Goal: Find specific page/section: Find specific page/section

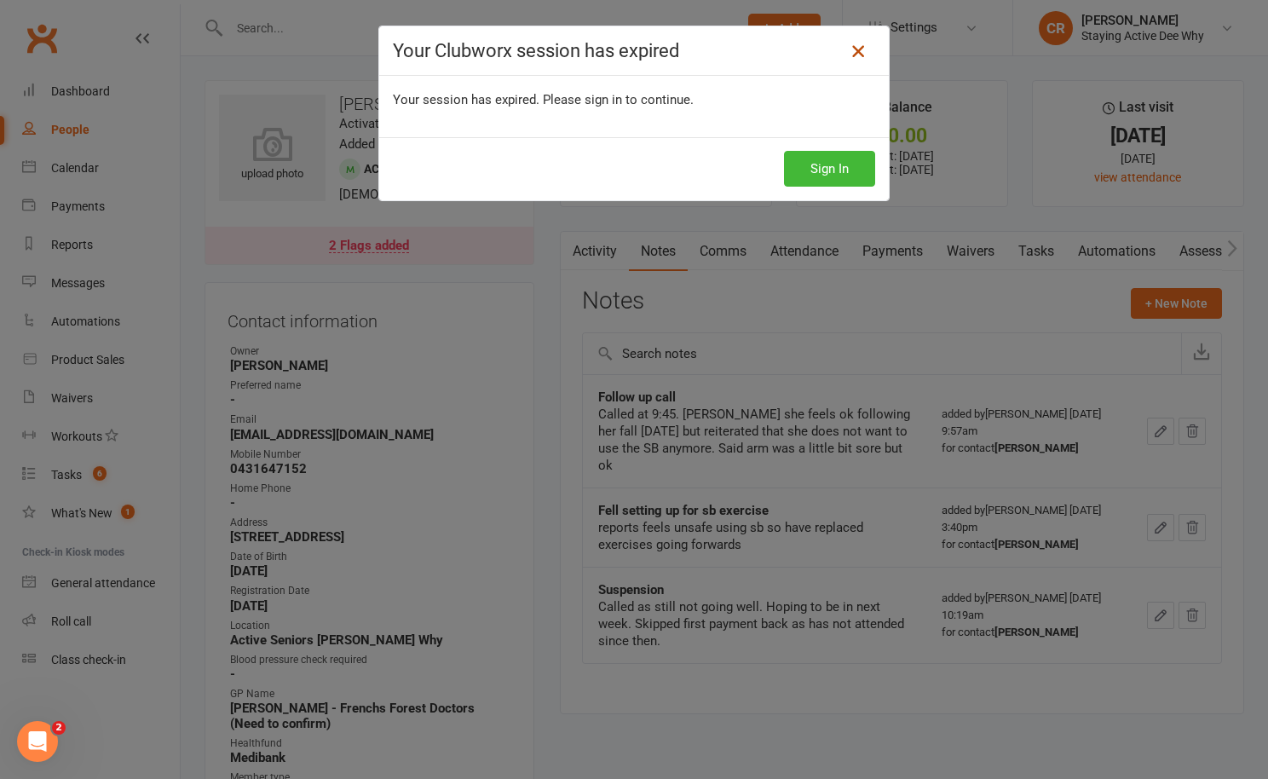
click at [867, 51] on icon at bounding box center [858, 51] width 20 height 20
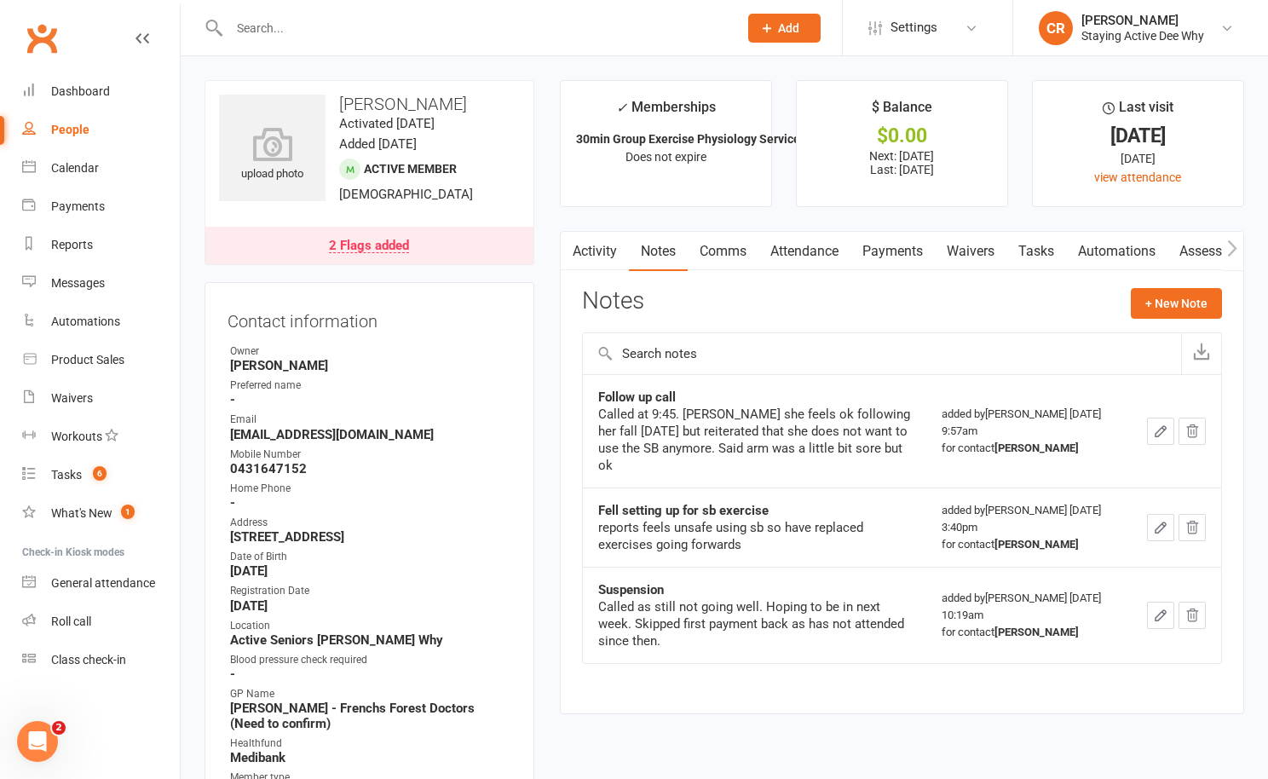
click at [1113, 46] on li "CR Carla Riccobon Staying Active Dee Why Signed in as: Staying Active Dee Why S…" at bounding box center [1141, 27] width 256 height 55
click at [1113, 43] on link "CR Carla Riccobon Staying Active Dee Why" at bounding box center [1141, 28] width 204 height 34
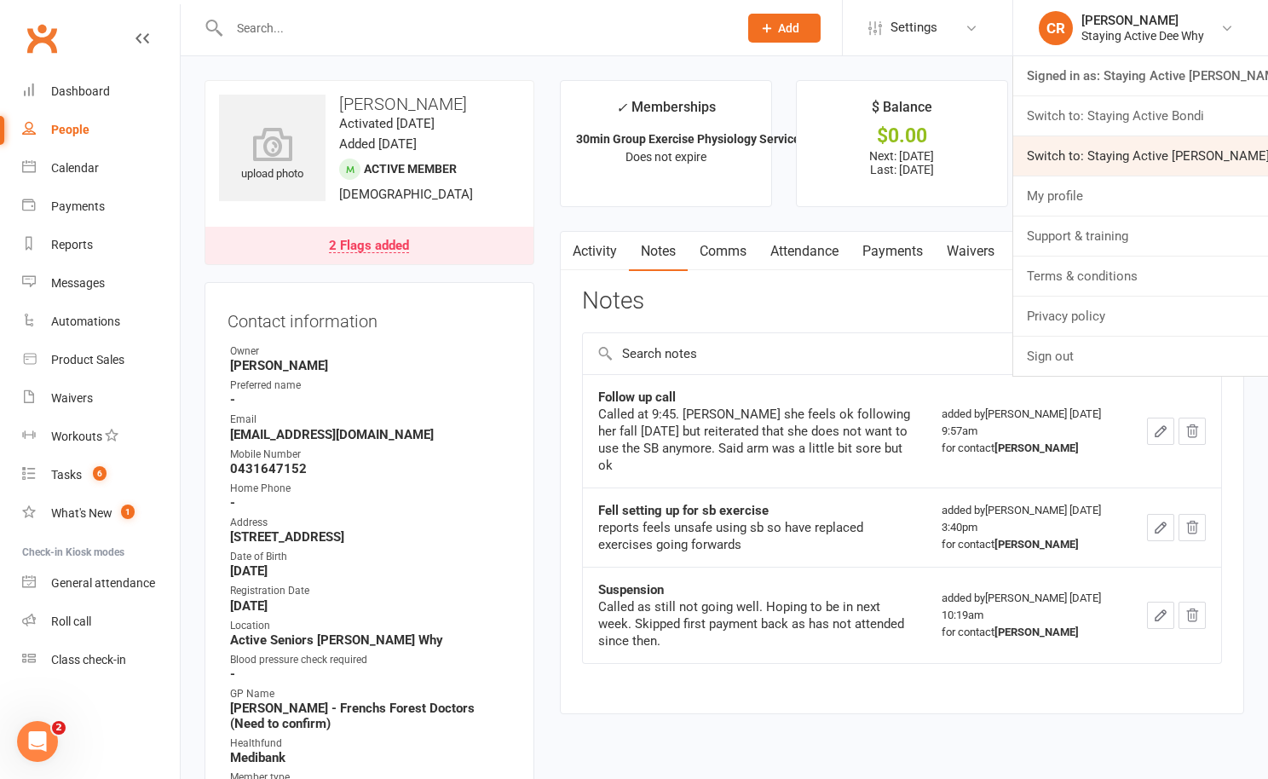
click at [1109, 146] on link "Switch to: Staying Active Gordon" at bounding box center [1141, 155] width 255 height 39
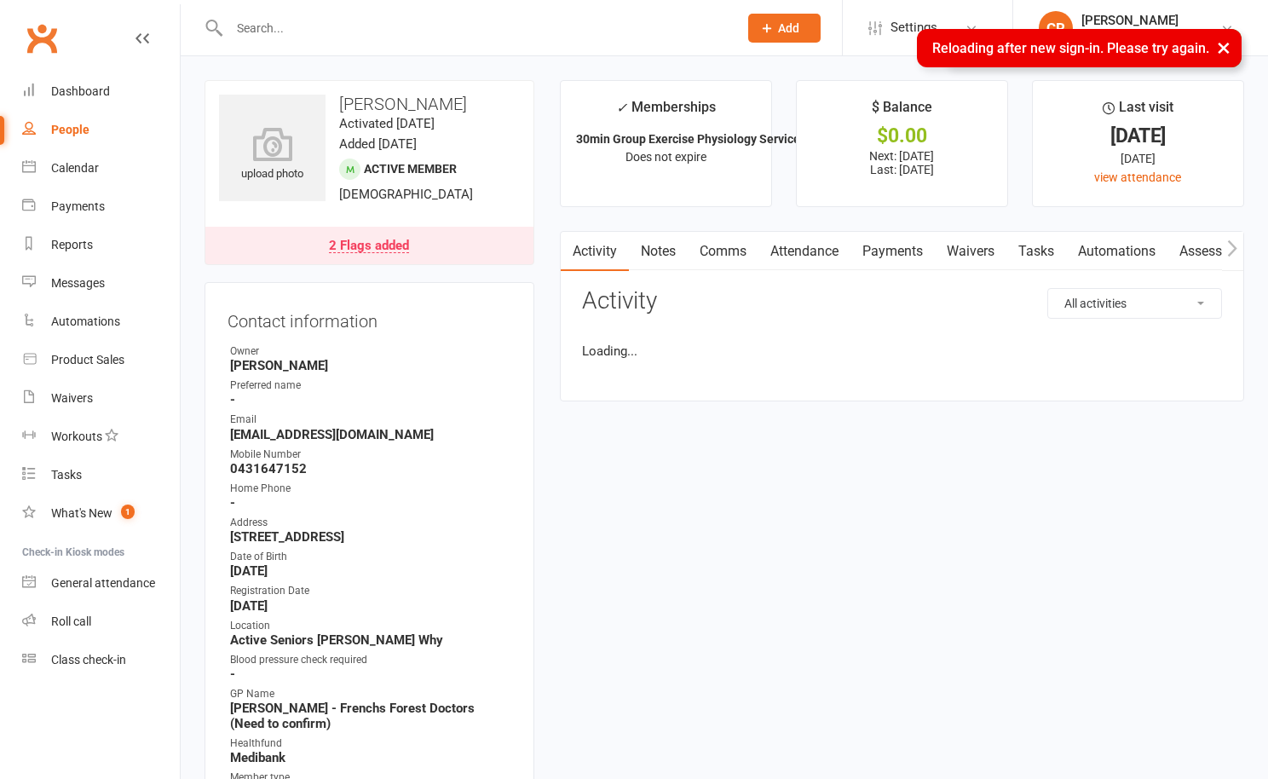
click at [352, 39] on input "text" at bounding box center [475, 28] width 502 height 24
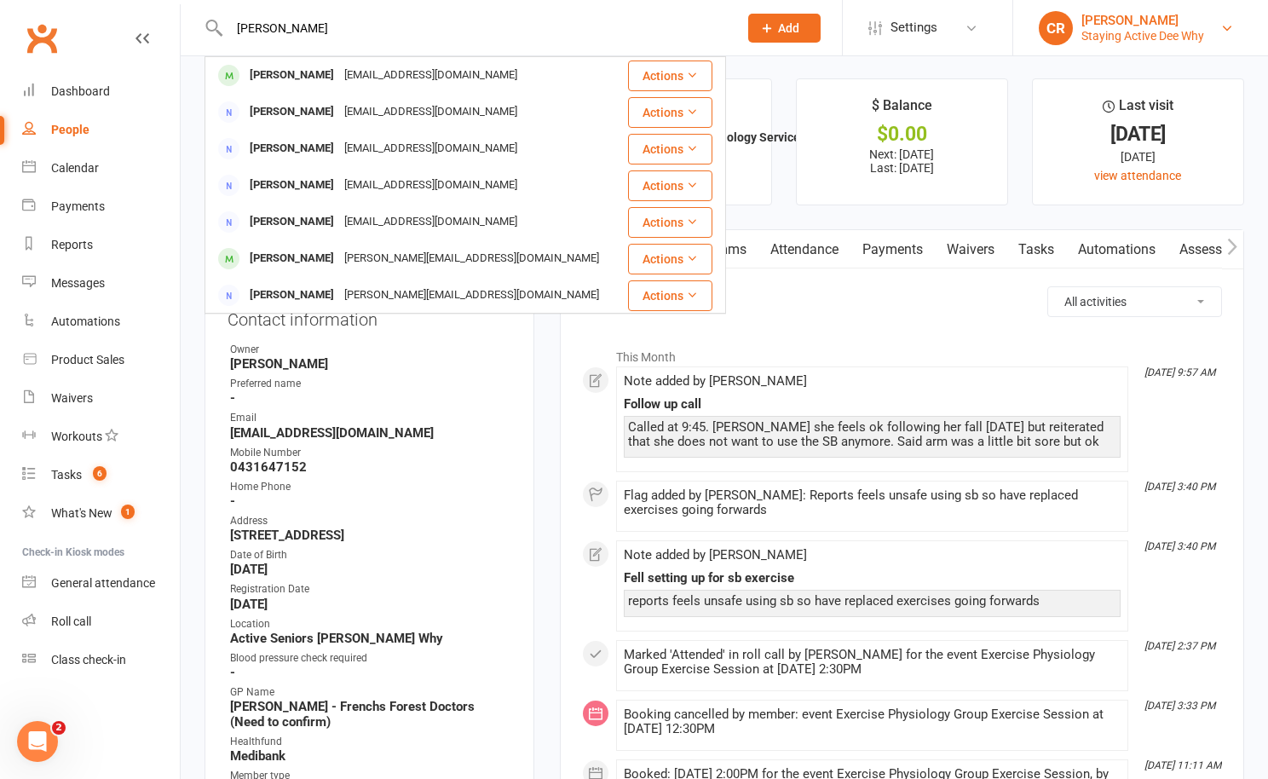
type input "[PERSON_NAME]"
click at [1109, 17] on div "[PERSON_NAME]" at bounding box center [1143, 20] width 123 height 15
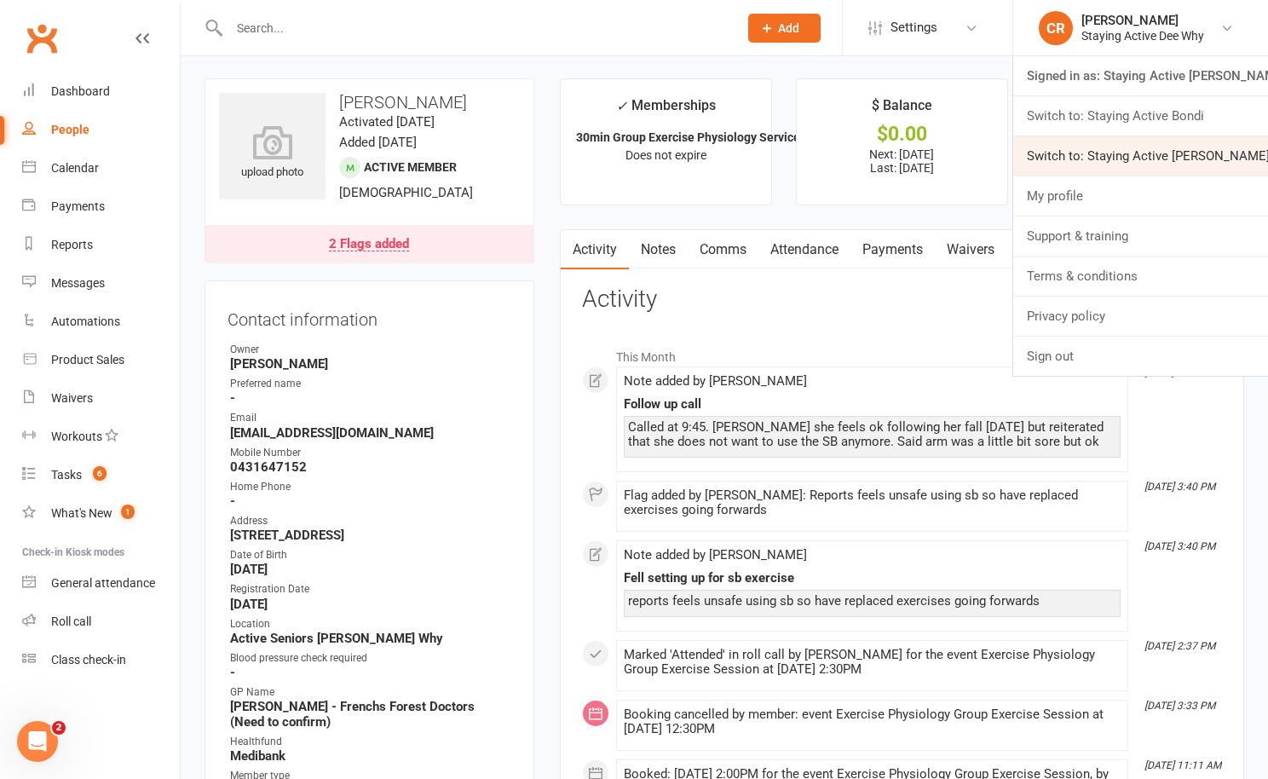
click at [1124, 146] on link "Switch to: Staying Active [PERSON_NAME]" at bounding box center [1141, 155] width 255 height 39
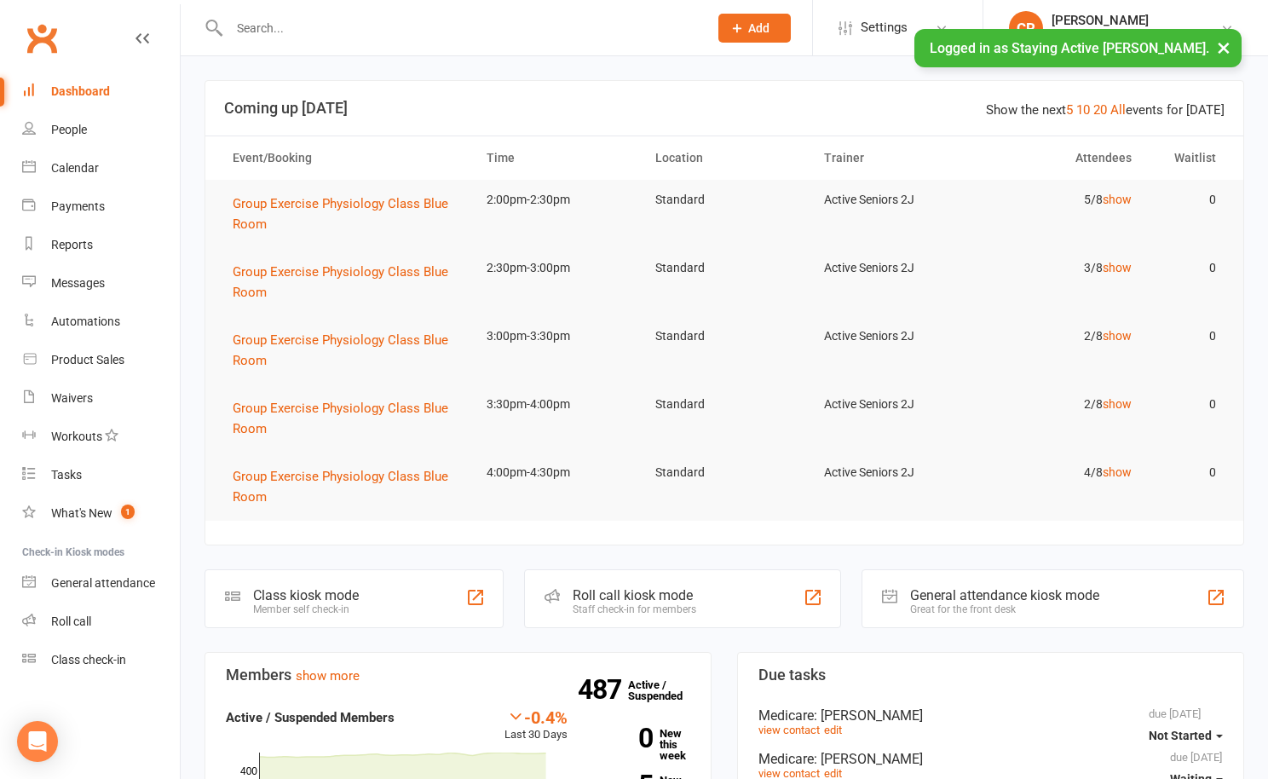
click at [536, 27] on input "text" at bounding box center [460, 28] width 472 height 24
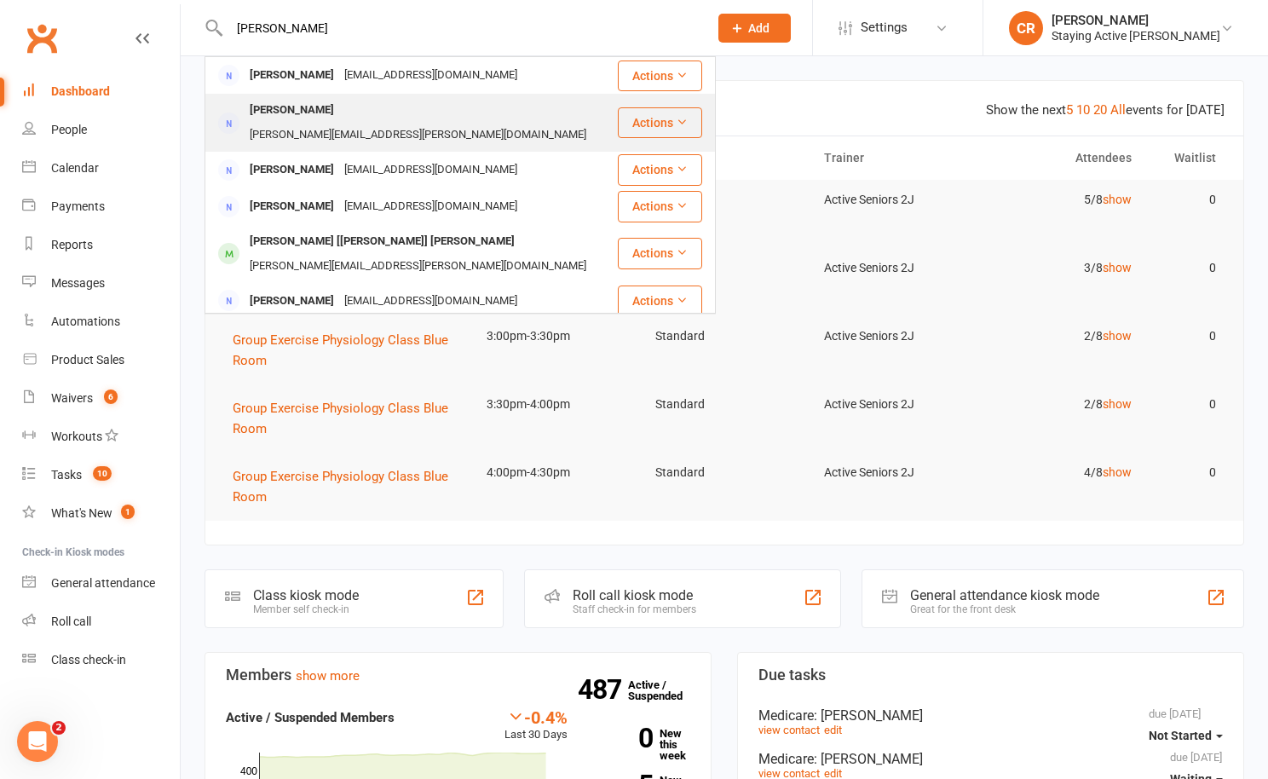
type input "[PERSON_NAME]"
click at [540, 117] on div "[PERSON_NAME] [PERSON_NAME][EMAIL_ADDRESS][PERSON_NAME][DOMAIN_NAME]" at bounding box center [411, 123] width 410 height 56
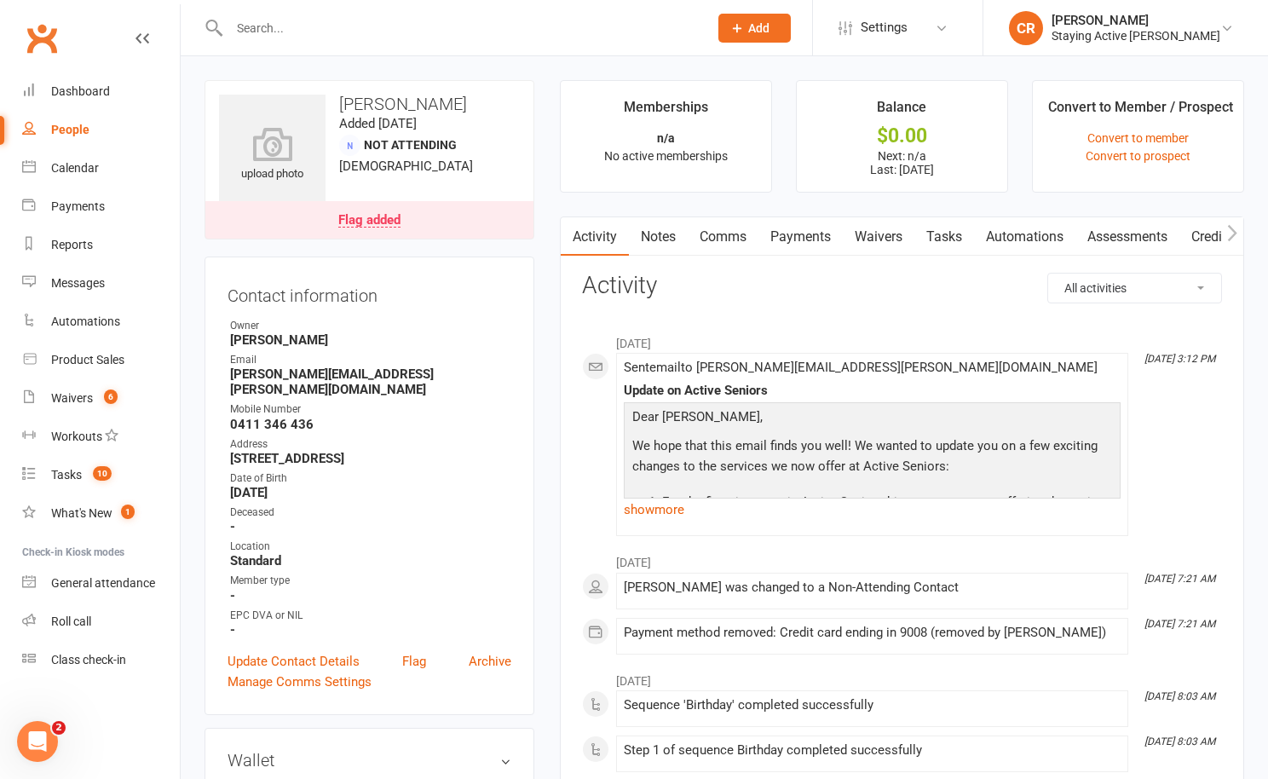
click at [489, 35] on input "text" at bounding box center [460, 28] width 472 height 24
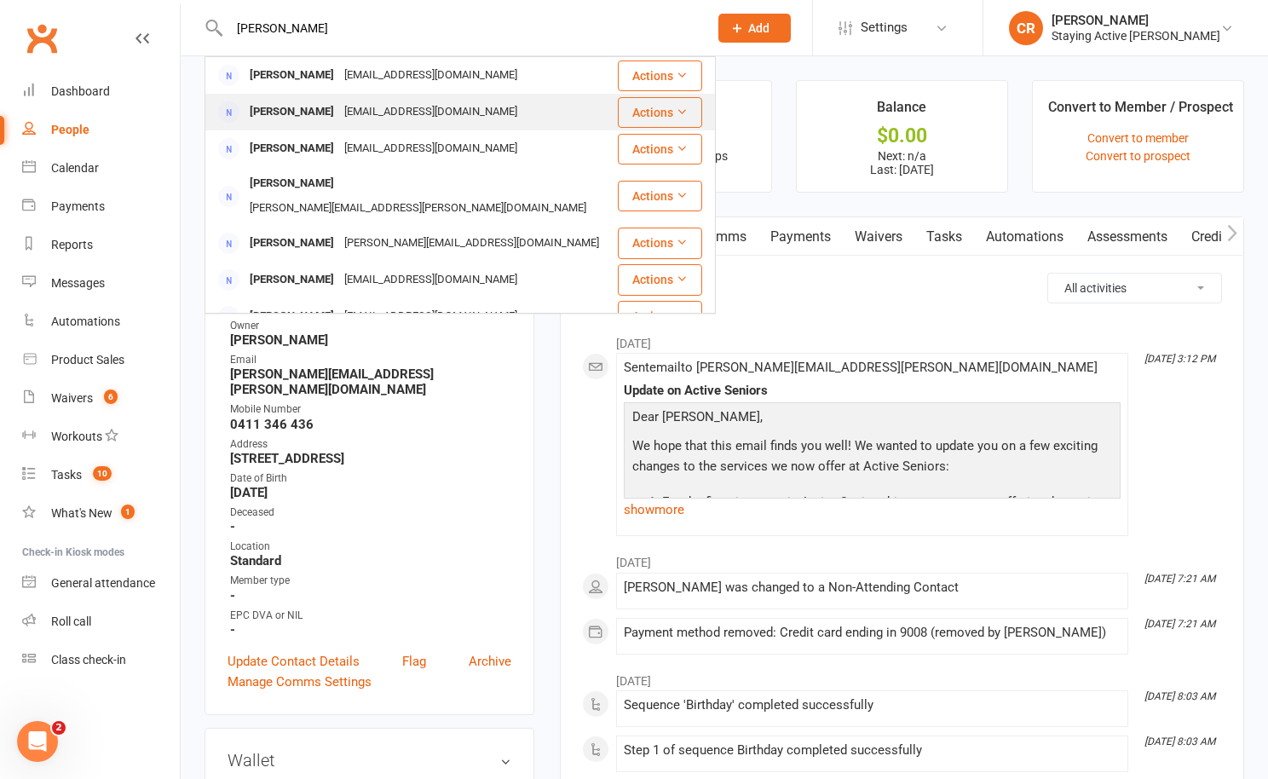
type input "[PERSON_NAME]"
click at [454, 105] on div "[PERSON_NAME] [PERSON_NAME][EMAIL_ADDRESS][DOMAIN_NAME]" at bounding box center [411, 112] width 410 height 35
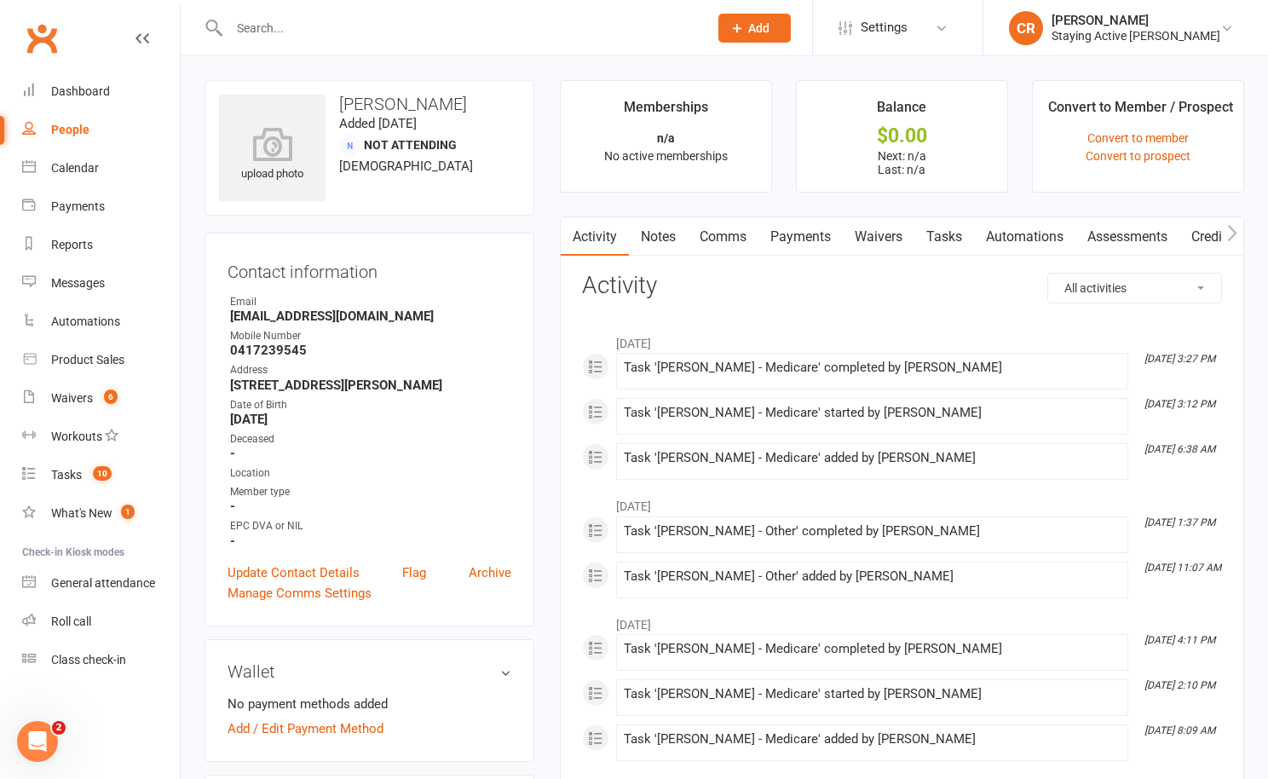
click at [644, 235] on link "Notes" at bounding box center [658, 236] width 59 height 39
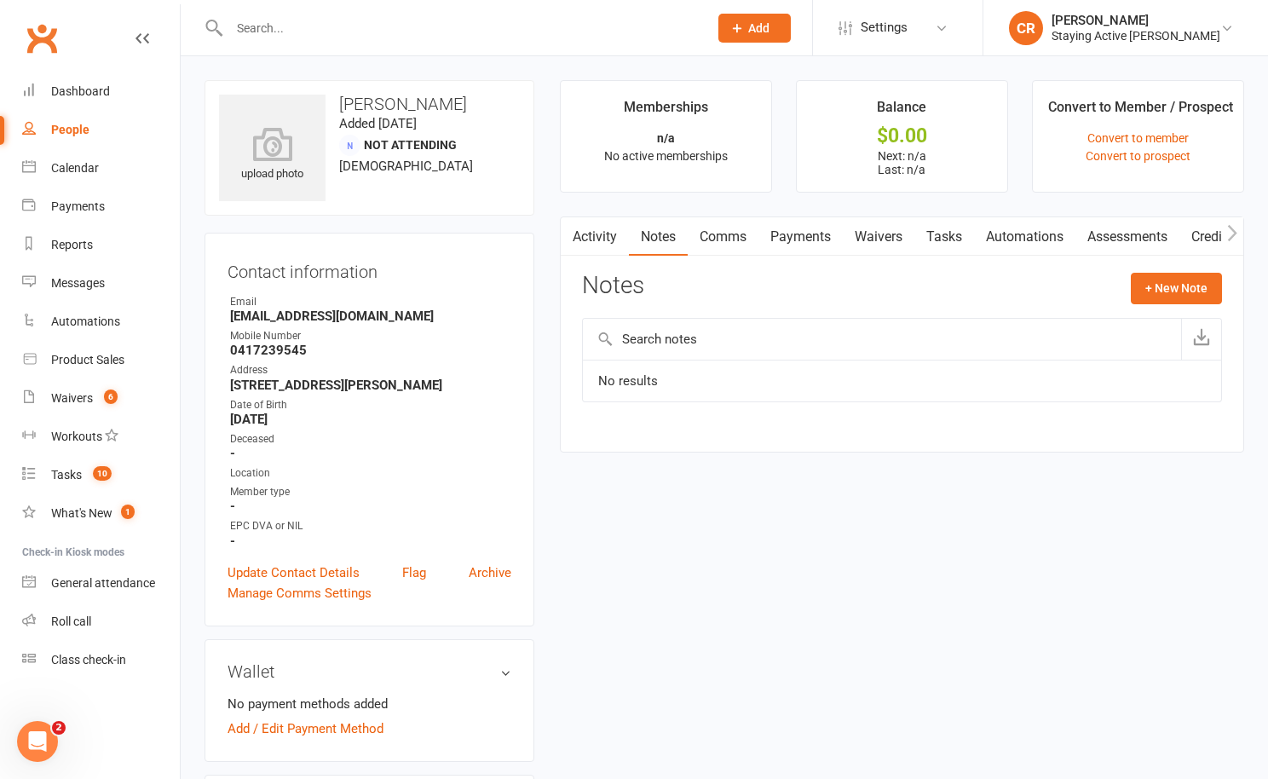
click at [603, 230] on link "Activity" at bounding box center [595, 236] width 68 height 39
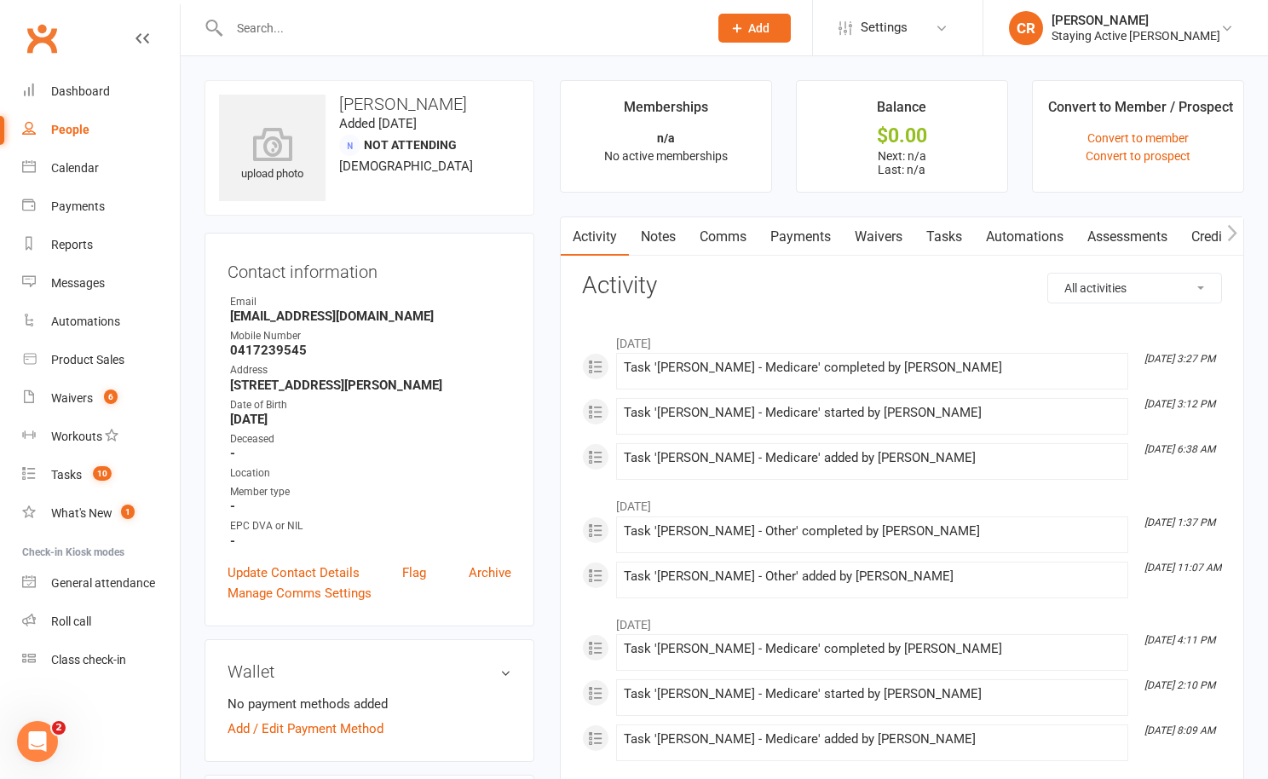
click at [258, 26] on input "text" at bounding box center [460, 28] width 472 height 24
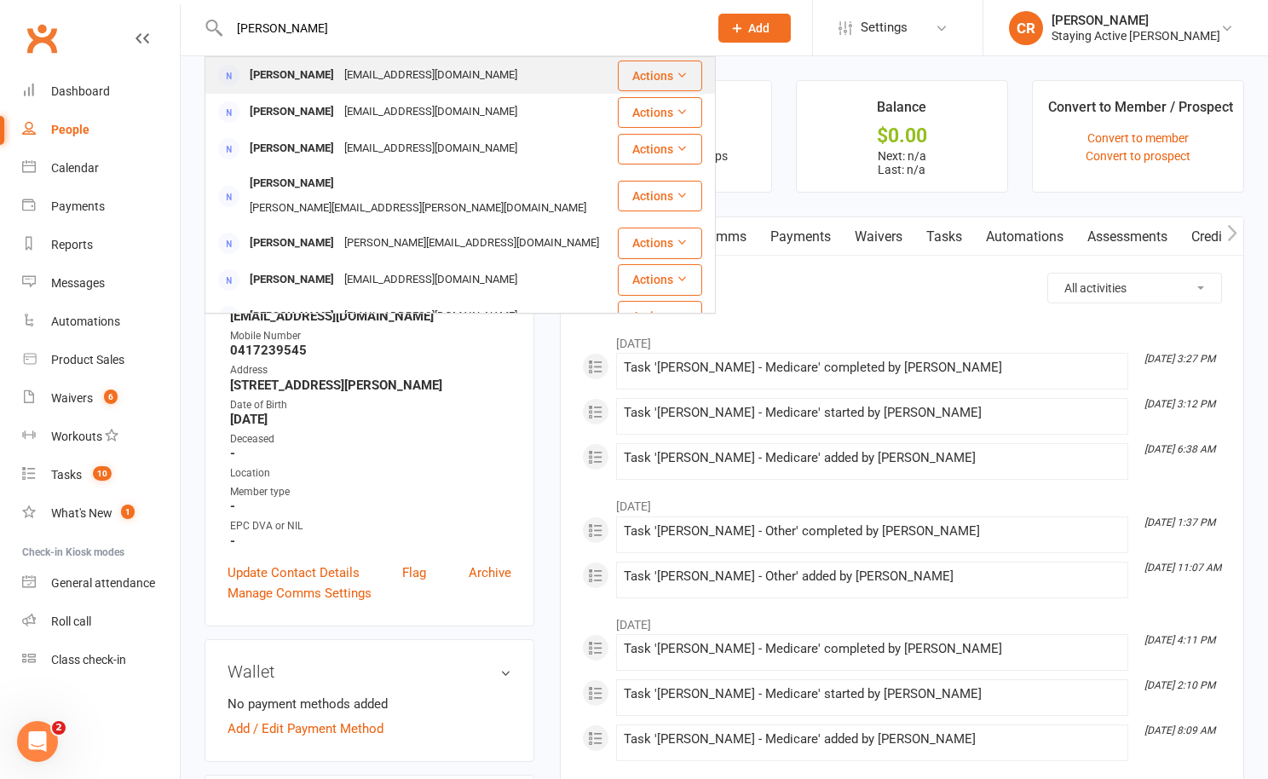
type input "[PERSON_NAME]"
click at [255, 74] on div "[PERSON_NAME]" at bounding box center [292, 75] width 95 height 25
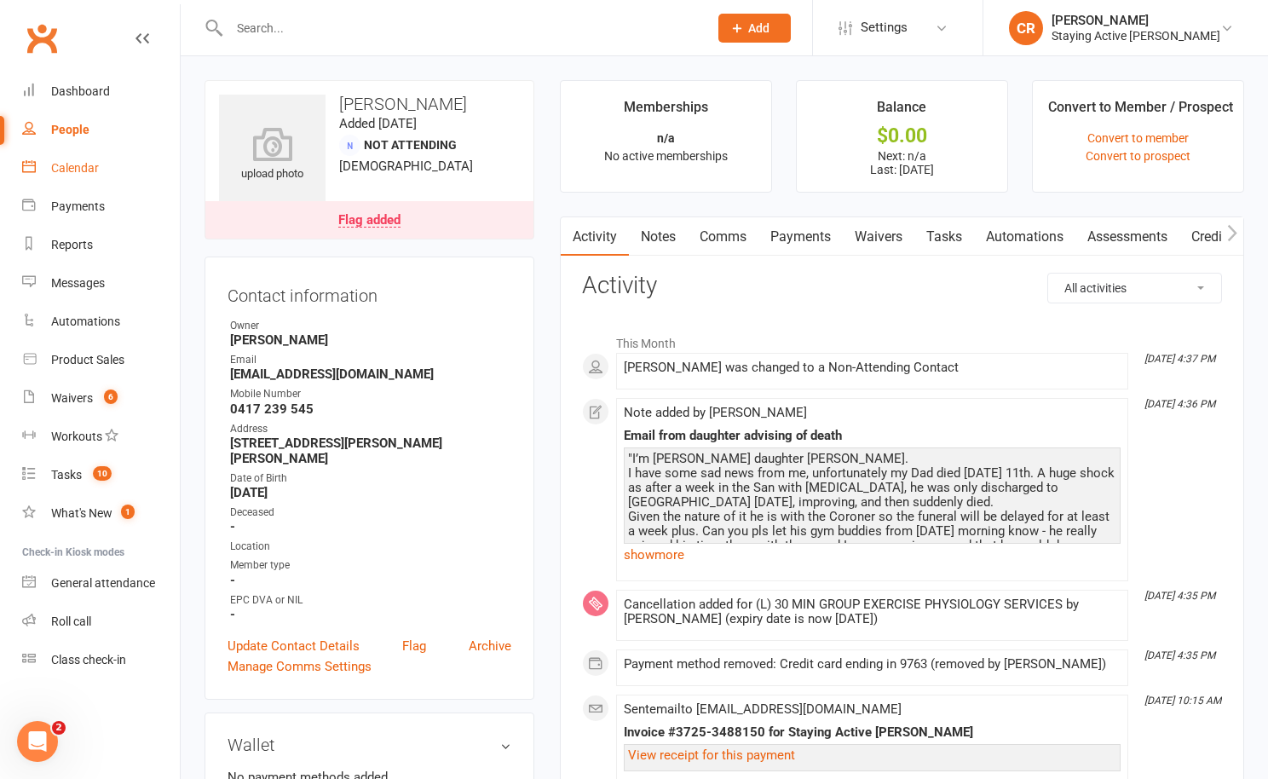
click at [108, 165] on link "Calendar" at bounding box center [101, 168] width 158 height 38
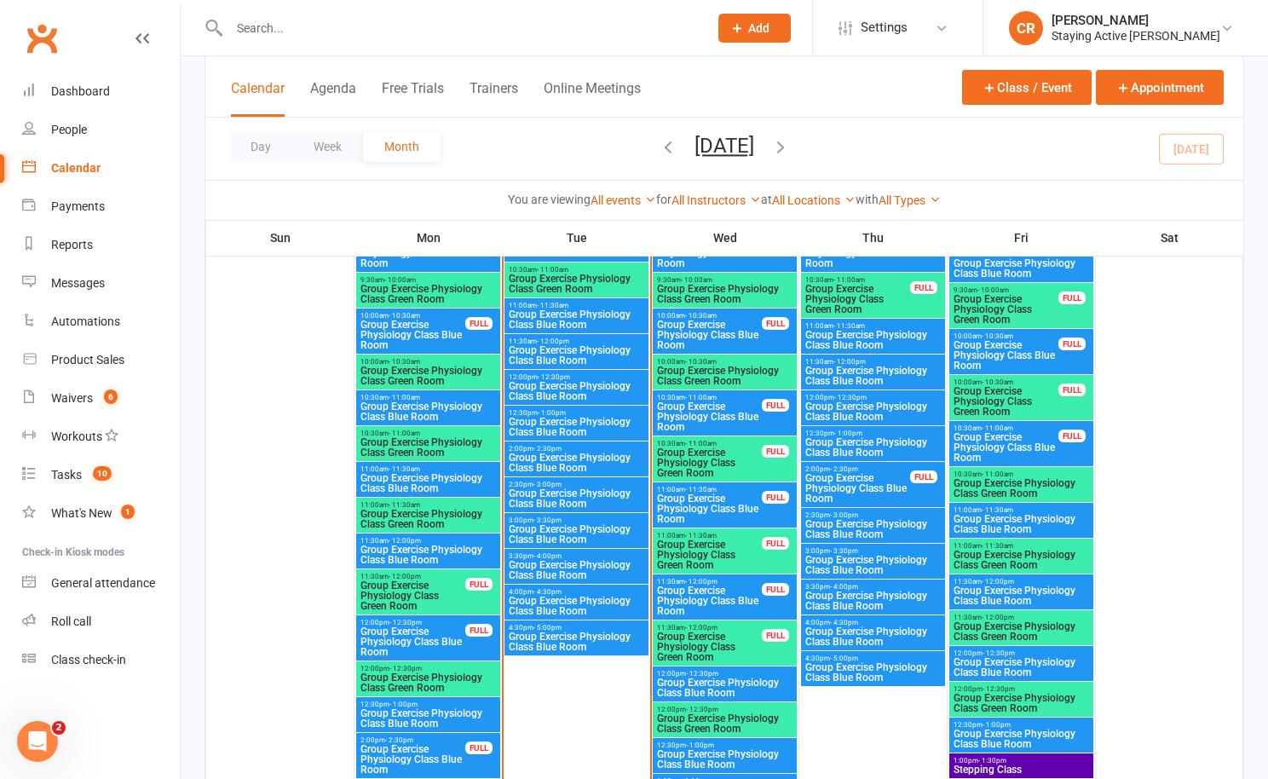
scroll to position [3596, 0]
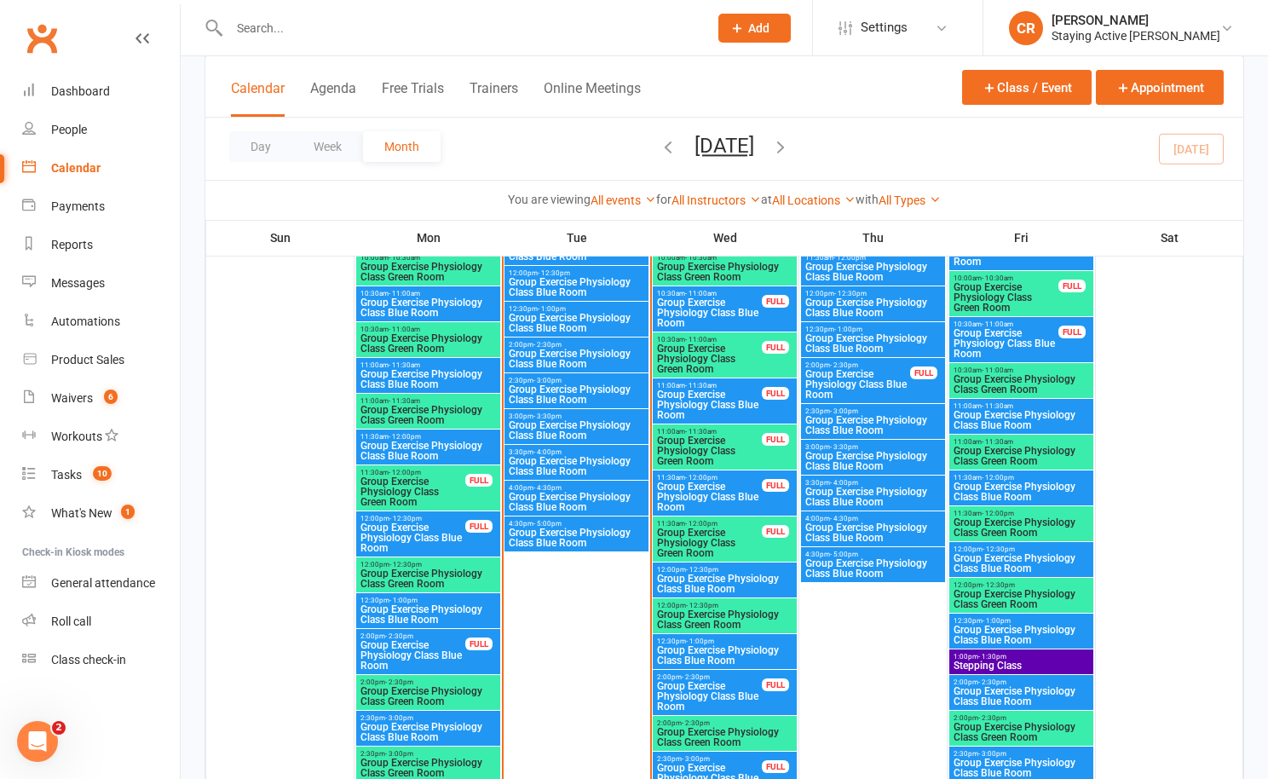
click at [1037, 656] on span "1:00pm - 1:30pm" at bounding box center [1021, 657] width 137 height 8
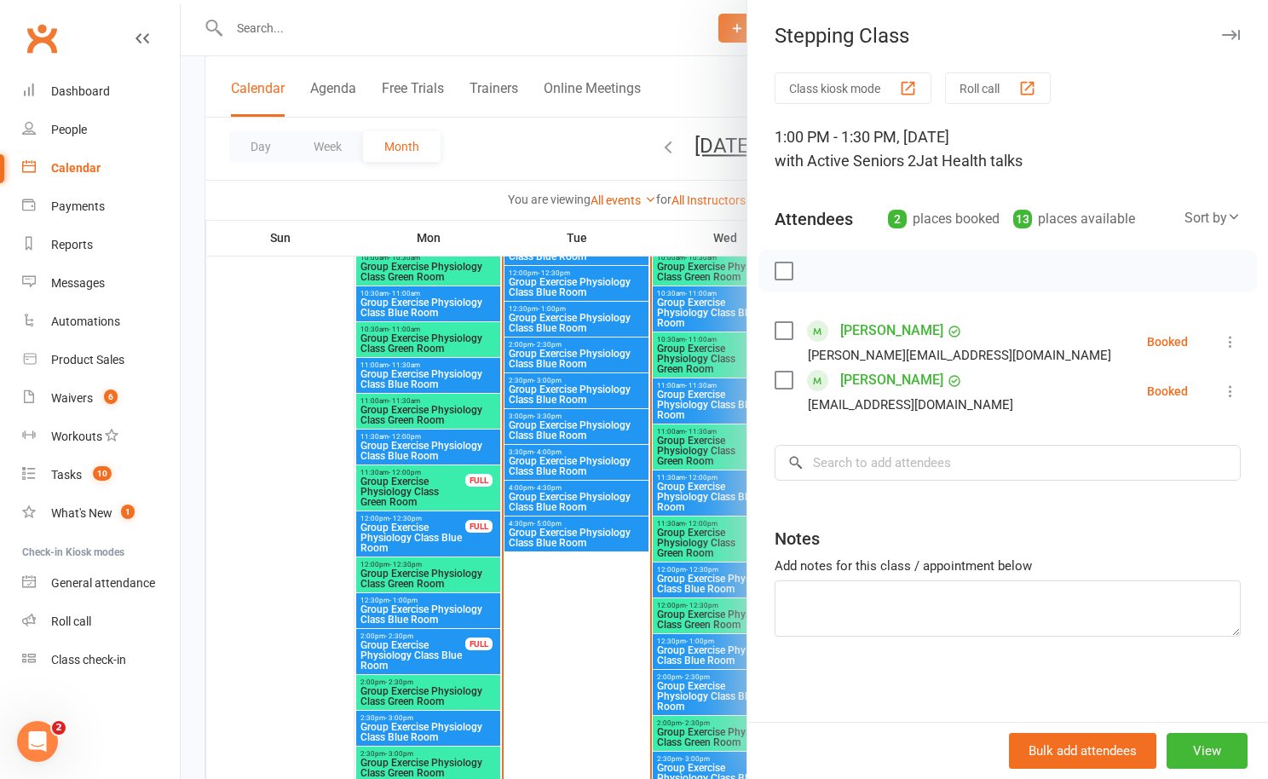
click at [1231, 34] on icon "button" at bounding box center [1231, 35] width 18 height 10
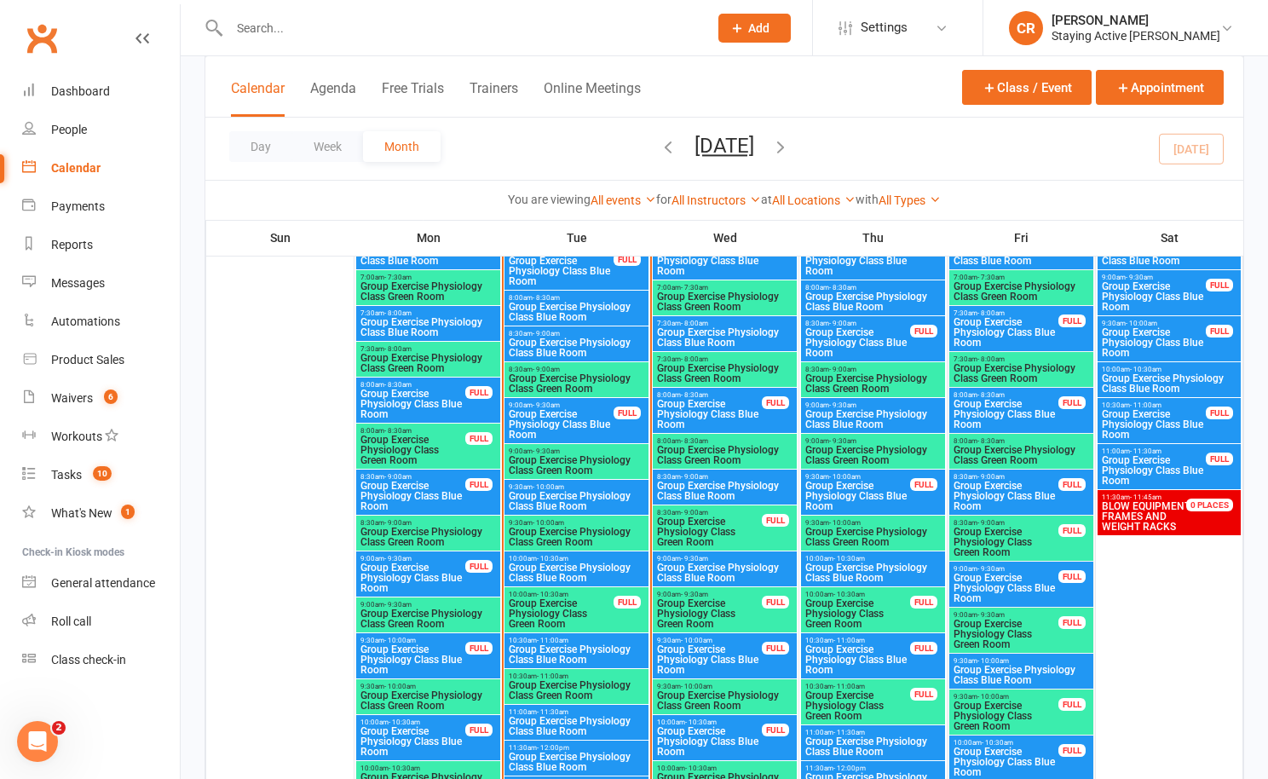
scroll to position [3079, 0]
